Goal: Information Seeking & Learning: Learn about a topic

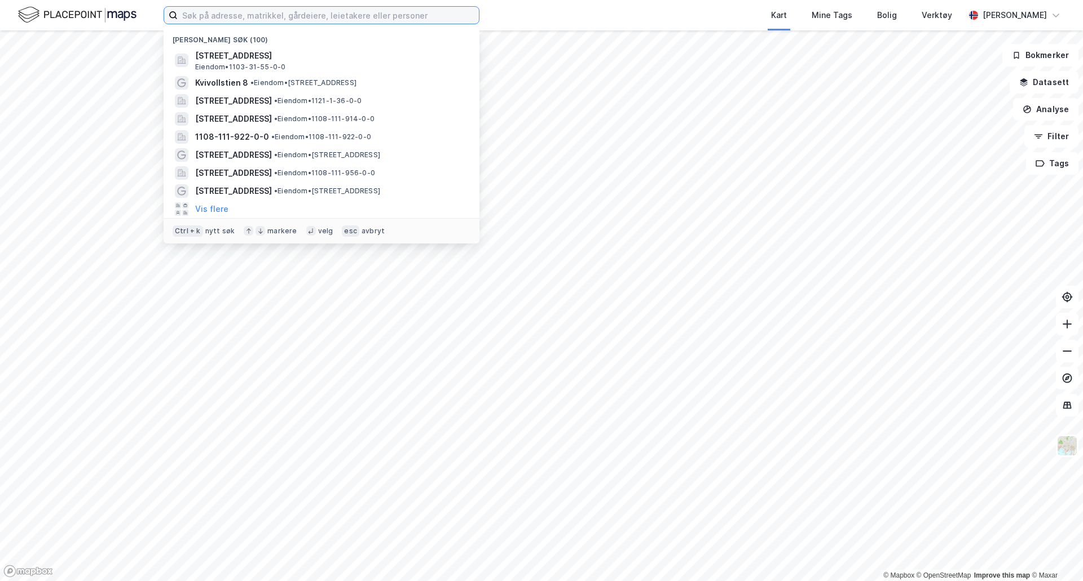
click at [259, 23] on input at bounding box center [328, 15] width 301 height 17
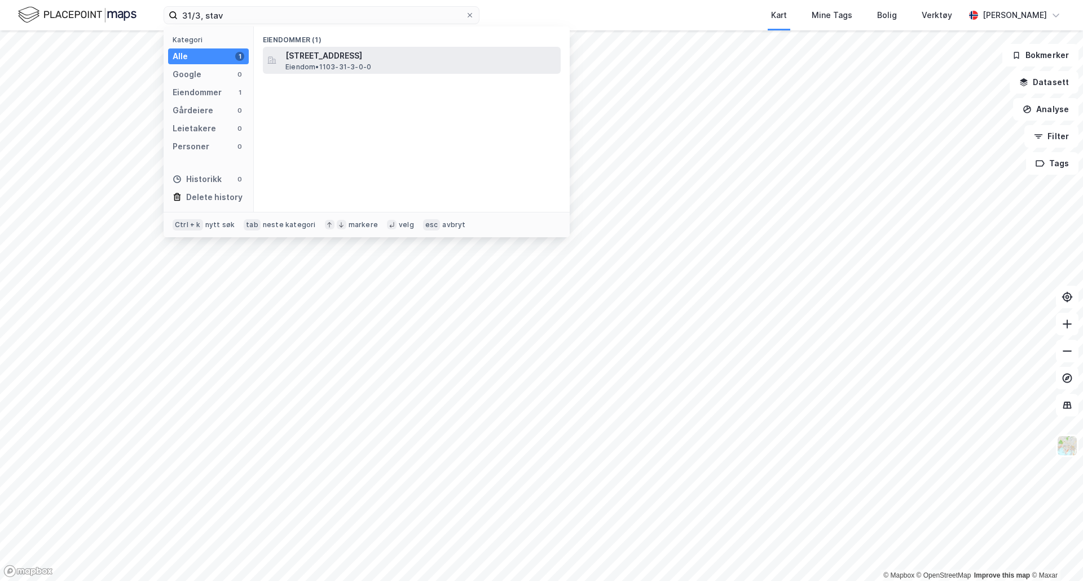
click at [360, 50] on span "[STREET_ADDRESS]" at bounding box center [420, 56] width 271 height 14
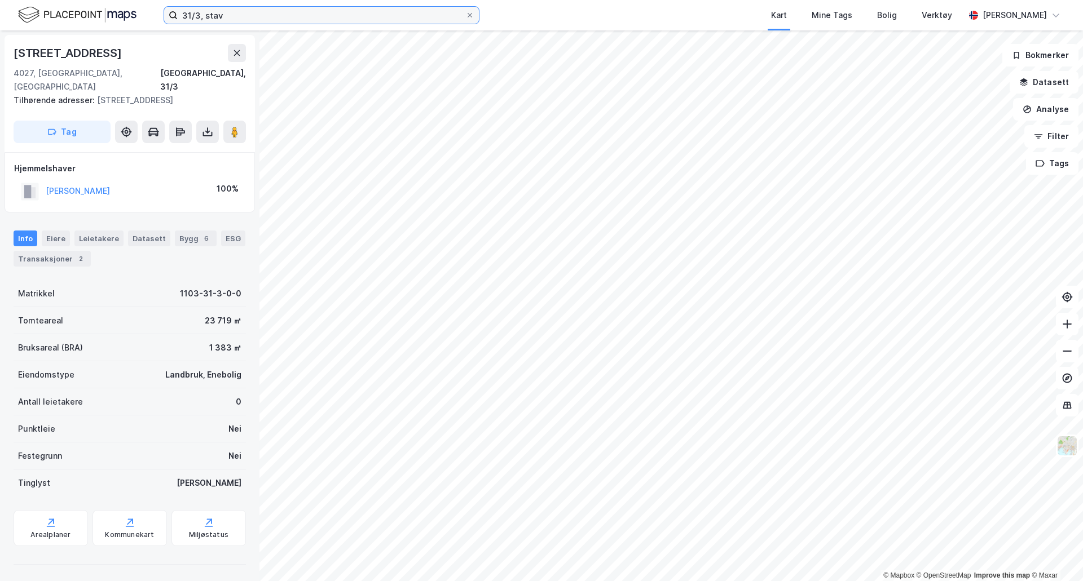
click at [185, 15] on input "31/3, stav" at bounding box center [322, 15] width 288 height 17
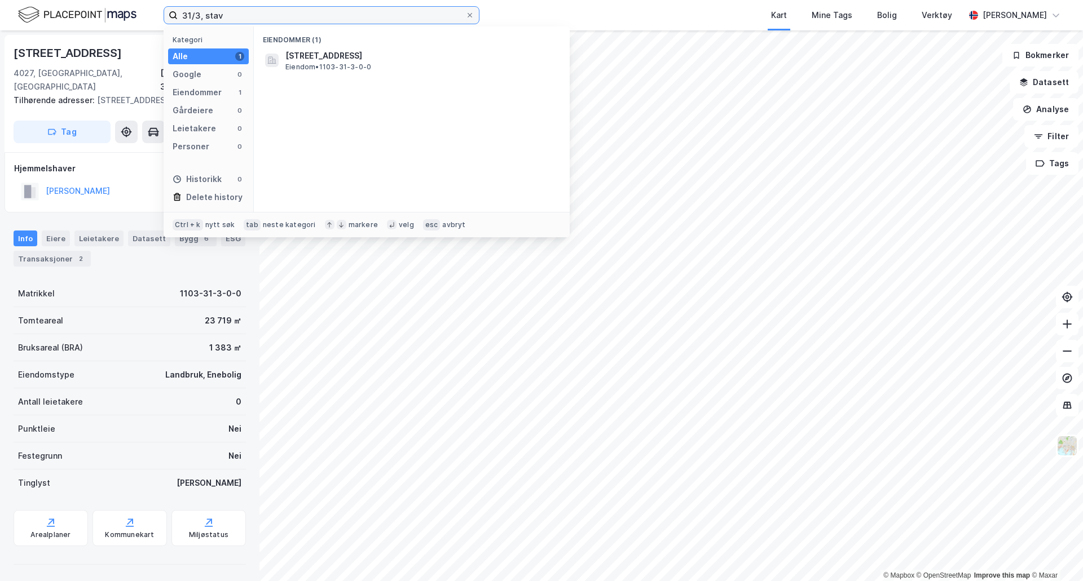
click at [185, 15] on input "31/3, stav" at bounding box center [322, 15] width 288 height 17
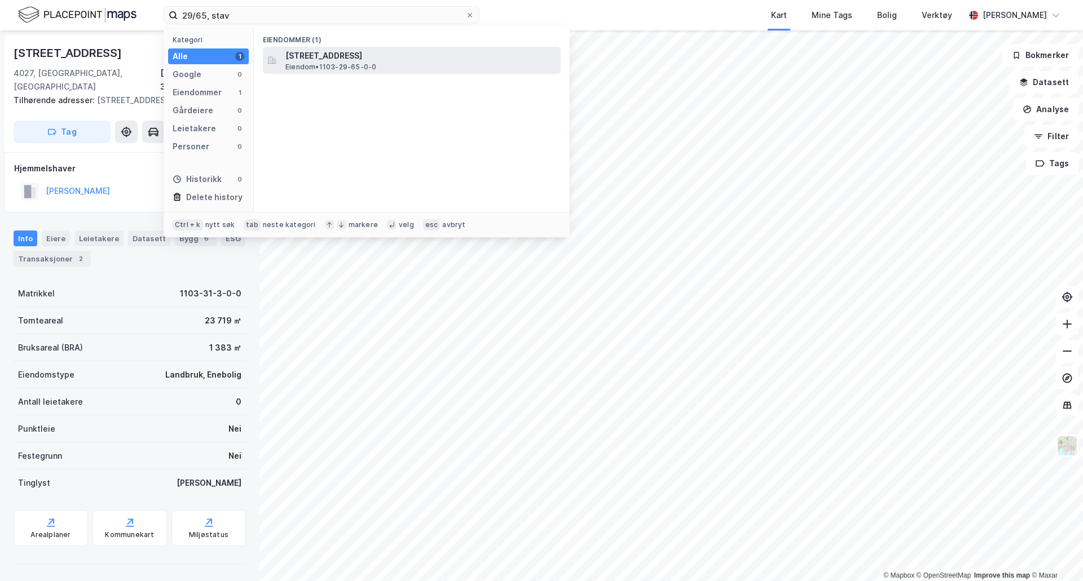
click at [352, 60] on span "[STREET_ADDRESS]" at bounding box center [420, 56] width 271 height 14
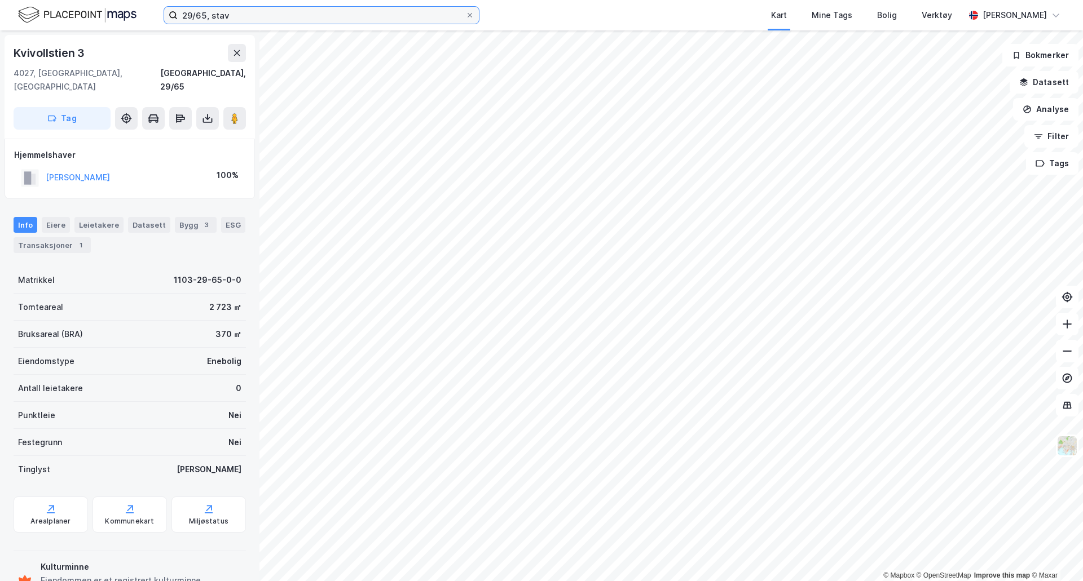
click at [201, 9] on input "29/65, stav" at bounding box center [322, 15] width 288 height 17
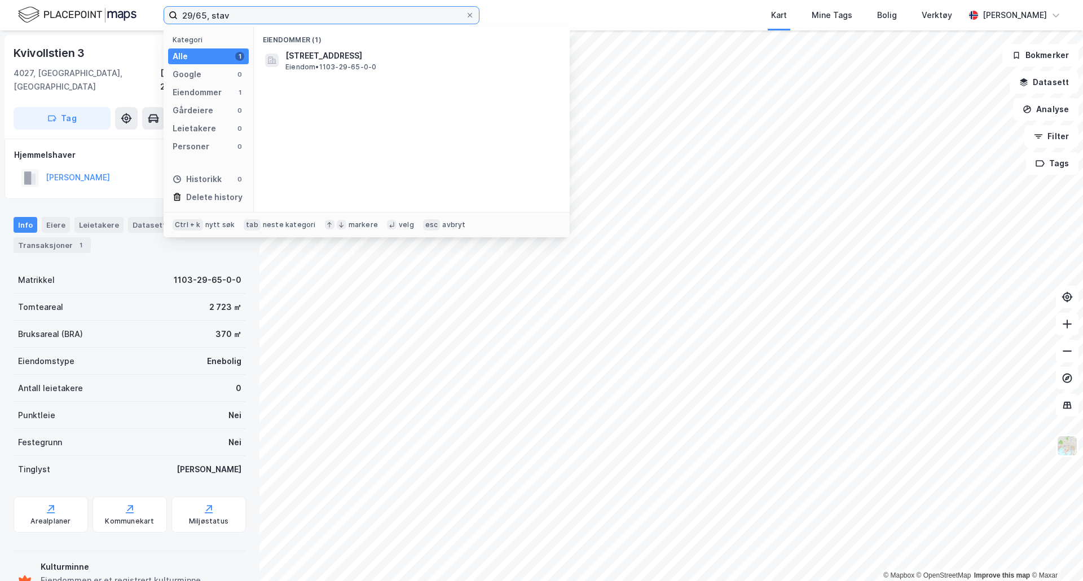
drag, startPoint x: 248, startPoint y: 16, endPoint x: 153, endPoint y: 4, distance: 94.9
click at [153, 5] on div "29/65, stav Kategori Alle 1 Google 0 Eiendommer 1 Gårdeiere 0 Leietakere 0 Pers…" at bounding box center [541, 15] width 1083 height 30
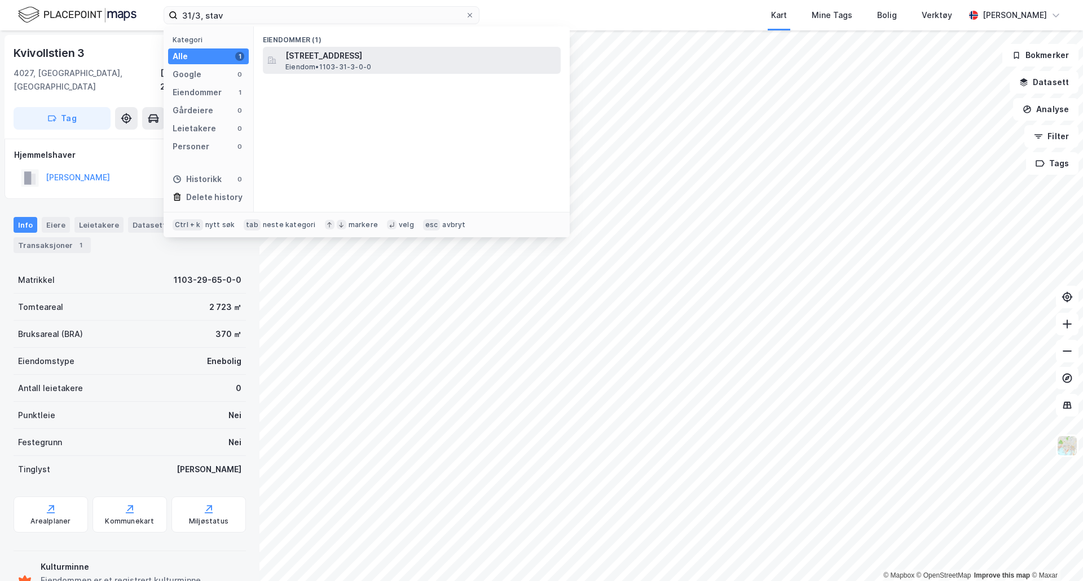
click at [315, 70] on span "Eiendom • 1103-31-3-0-0" at bounding box center [328, 67] width 86 height 9
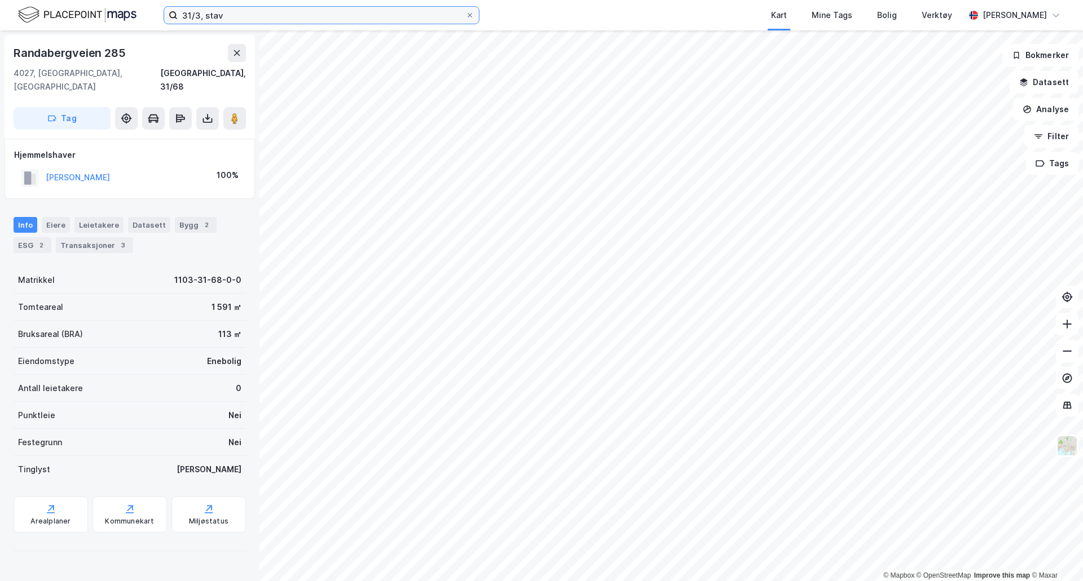
click at [192, 14] on input "31/3, stav" at bounding box center [322, 15] width 288 height 17
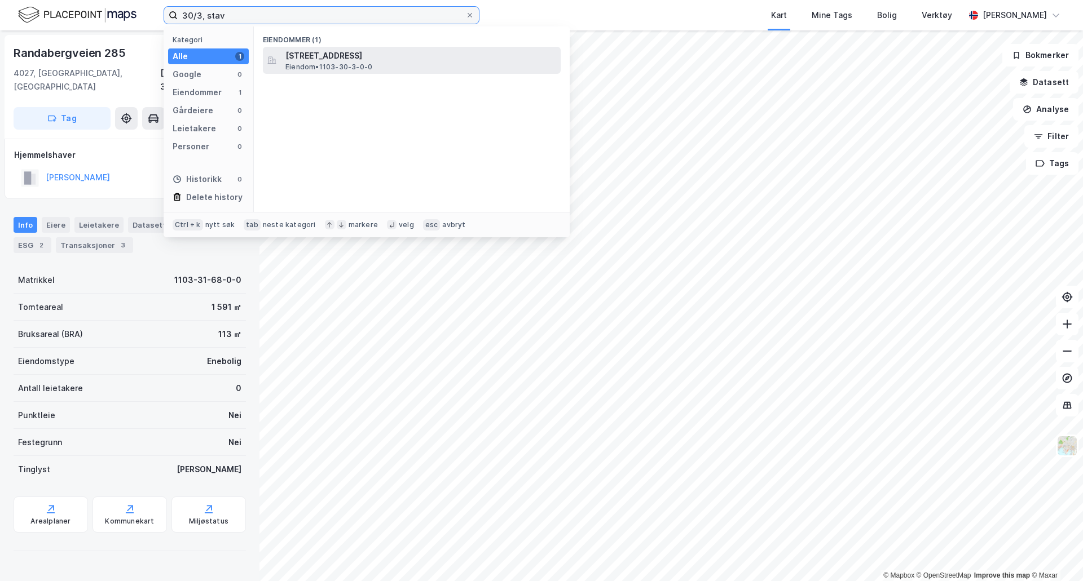
type input "30/3, stav"
click at [319, 66] on span "Eiendom • 1103-30-3-0-0" at bounding box center [328, 67] width 87 height 9
